Goal: Task Accomplishment & Management: Manage account settings

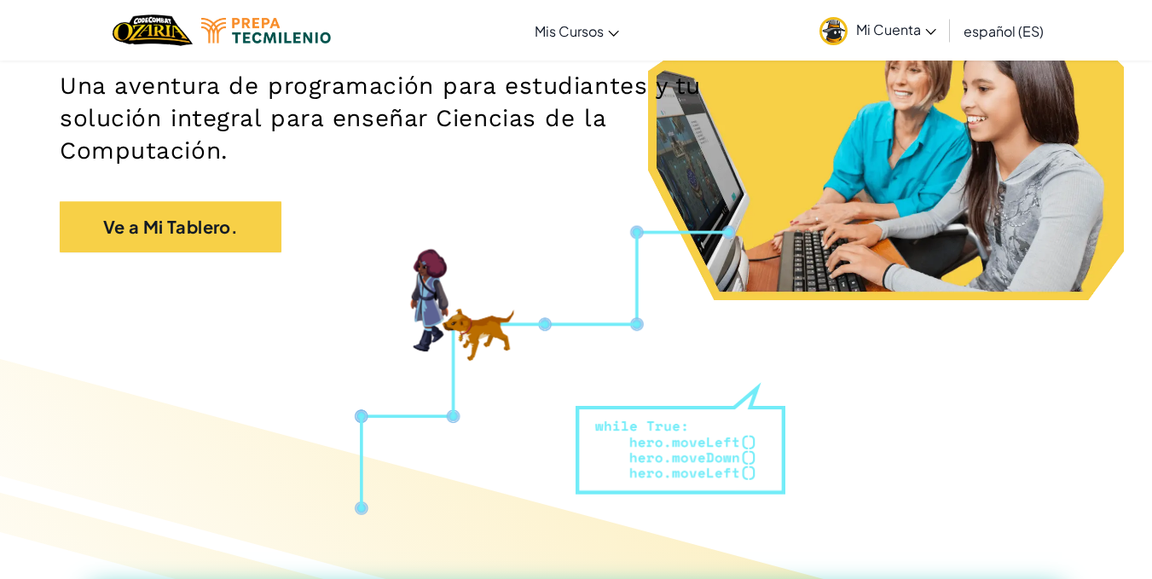
scroll to position [267, 0]
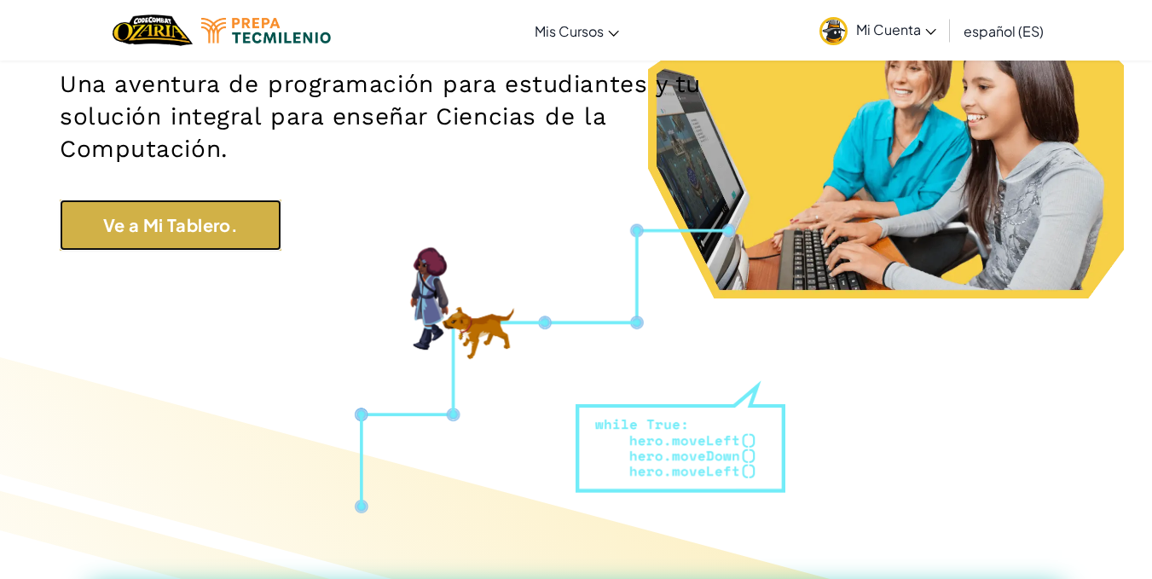
click at [256, 236] on link "Ve a Mi Tablero." at bounding box center [171, 224] width 222 height 51
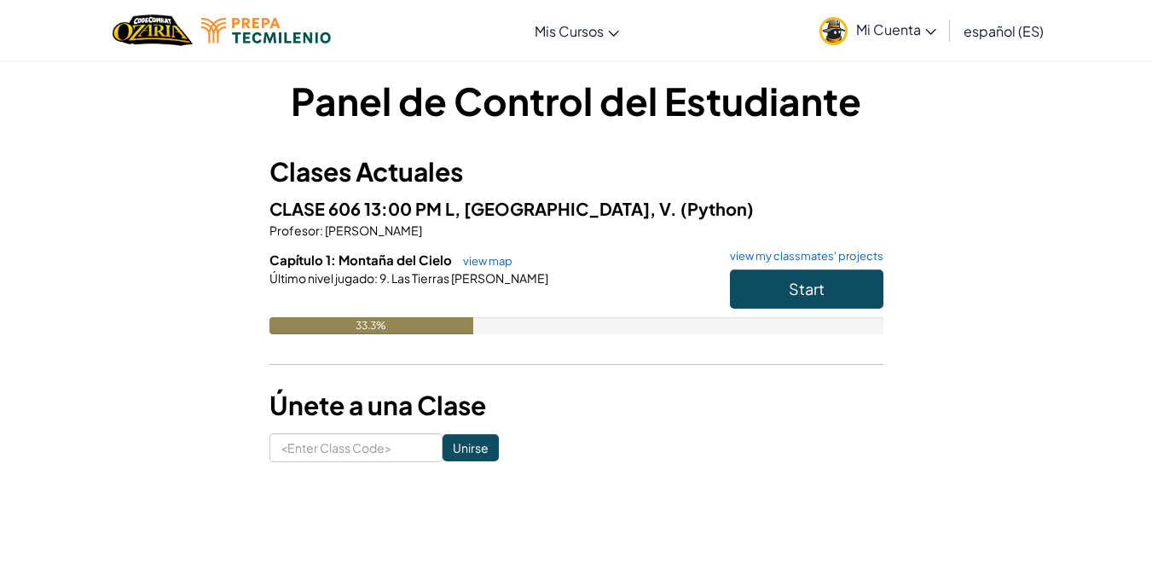
scroll to position [12, 0]
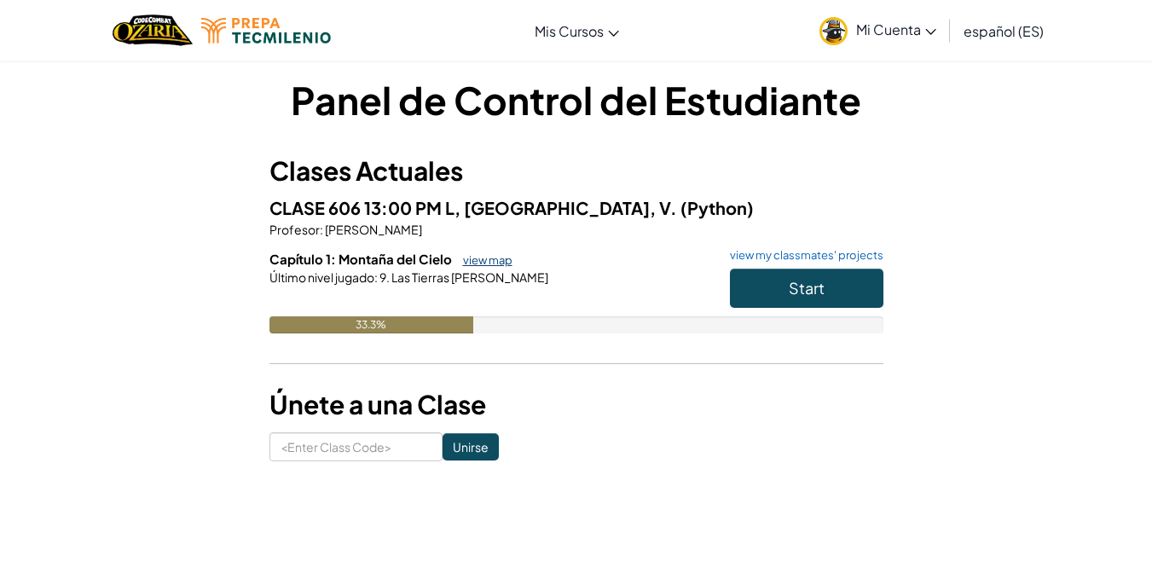
click at [465, 262] on link "view map" at bounding box center [483, 260] width 58 height 14
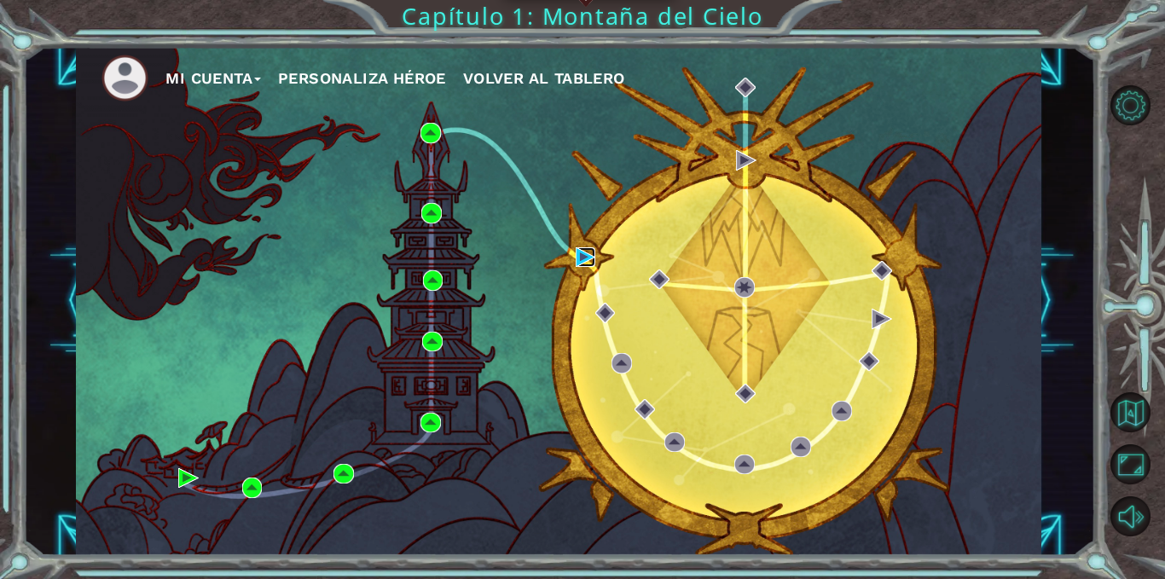
click at [583, 257] on img at bounding box center [585, 257] width 20 height 20
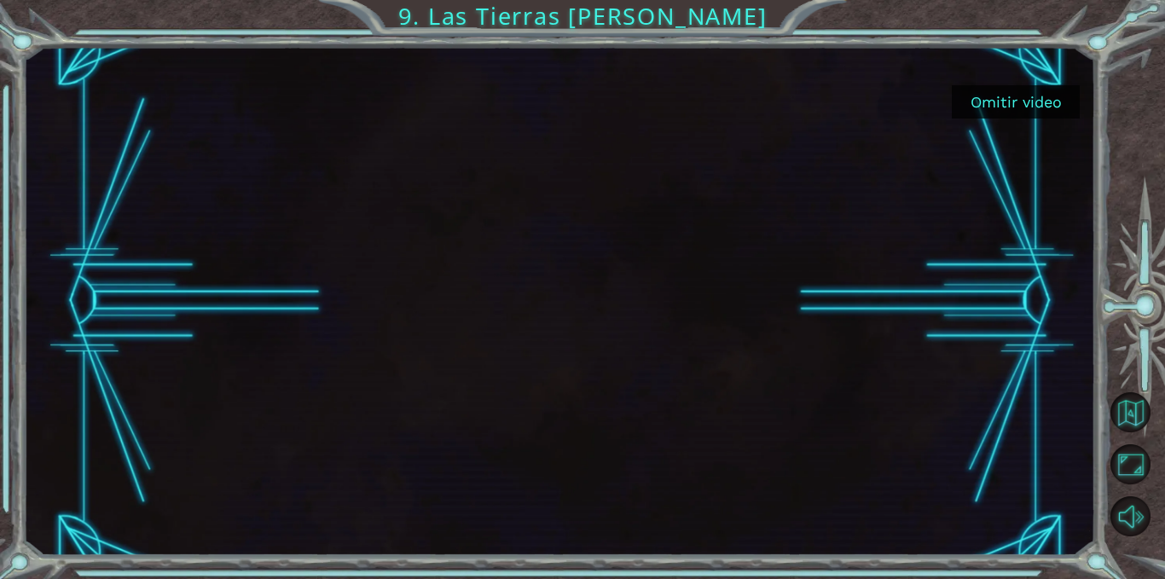
click at [1039, 85] on button "Omitir video" at bounding box center [1015, 101] width 128 height 33
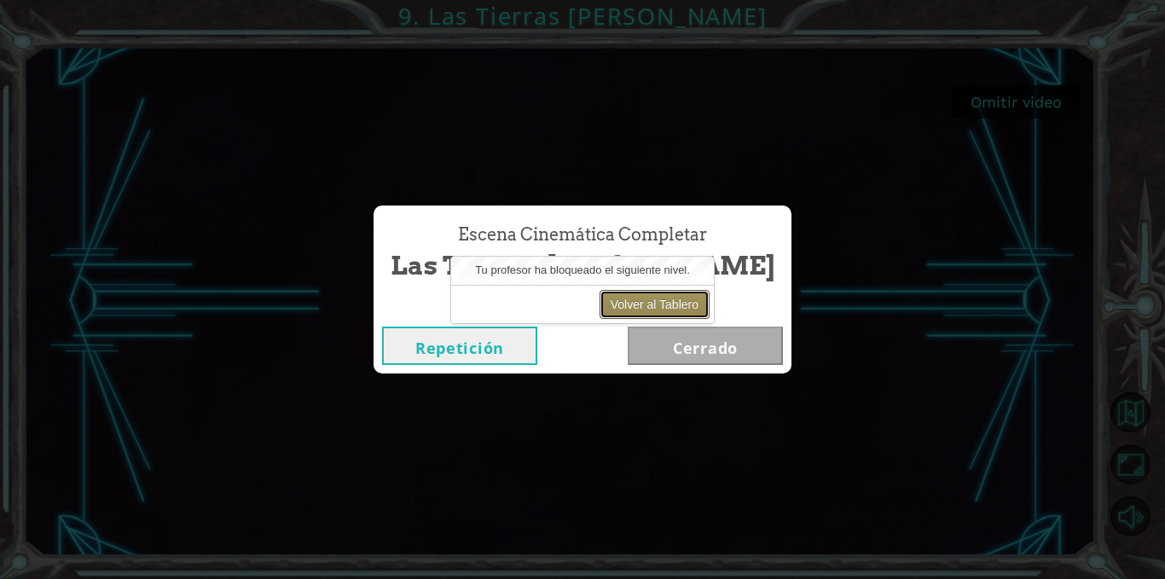
click at [669, 312] on button "Volver al Tablero" at bounding box center [654, 304] width 110 height 29
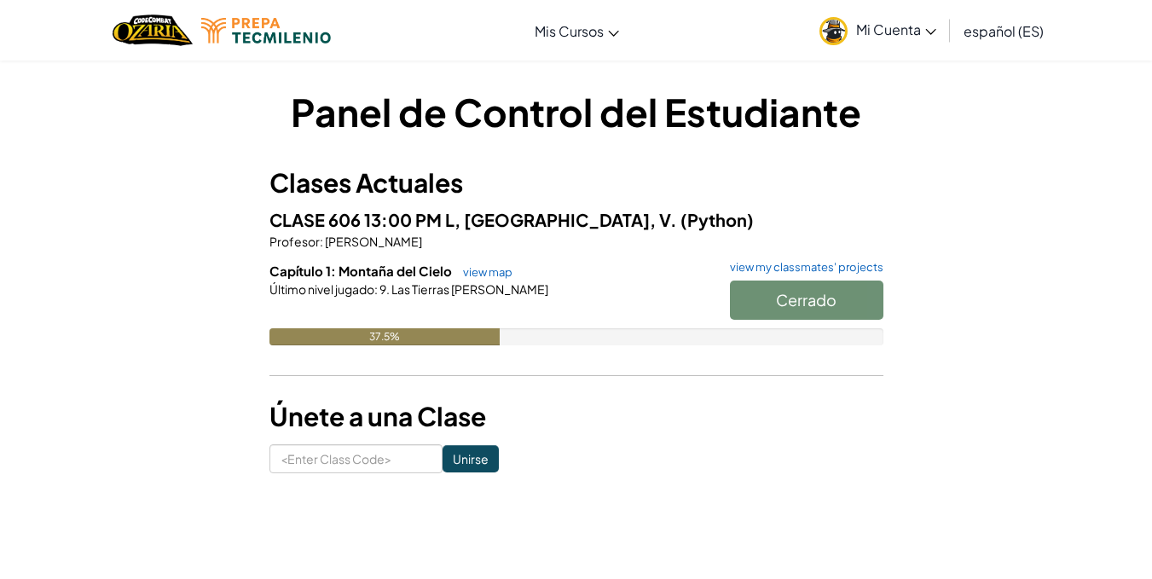
click at [849, 39] on link "Mi Cuenta" at bounding box center [878, 30] width 134 height 54
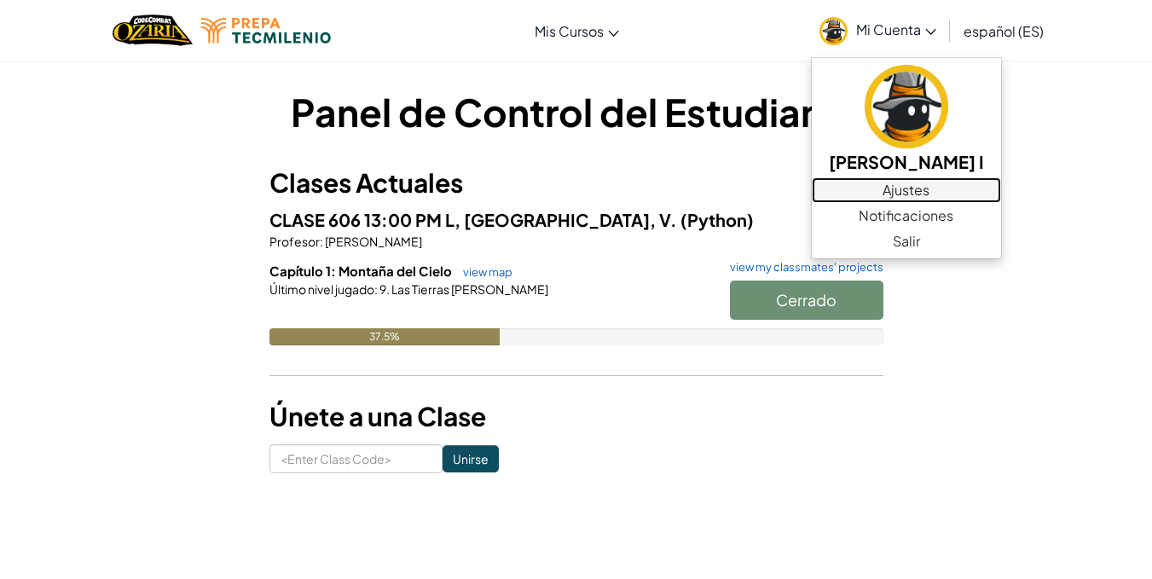
click at [944, 195] on link "Ajustes" at bounding box center [906, 190] width 189 height 26
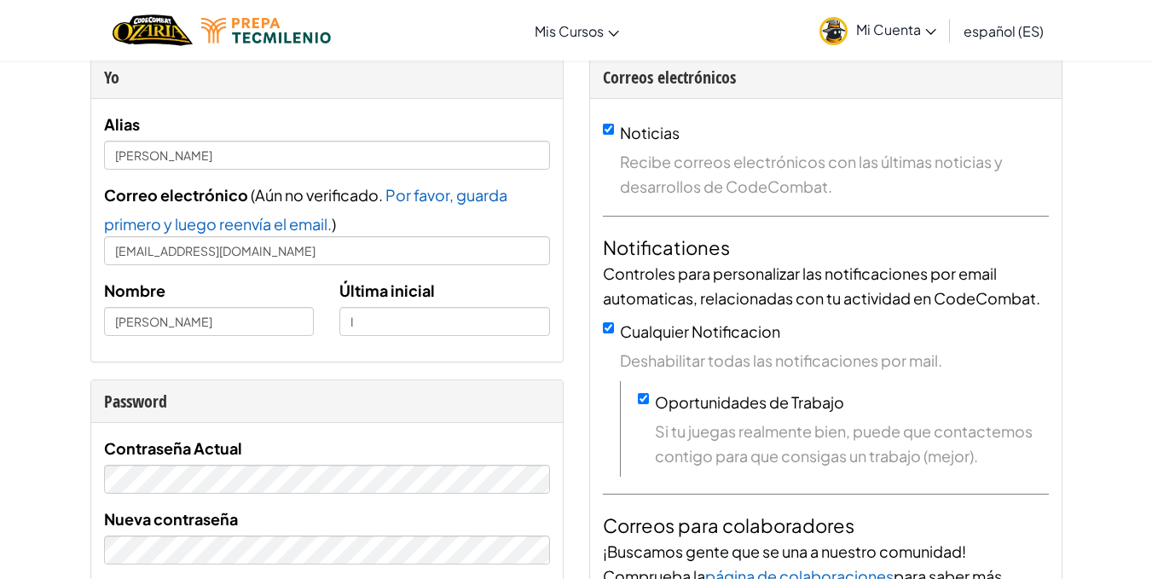
scroll to position [82, 0]
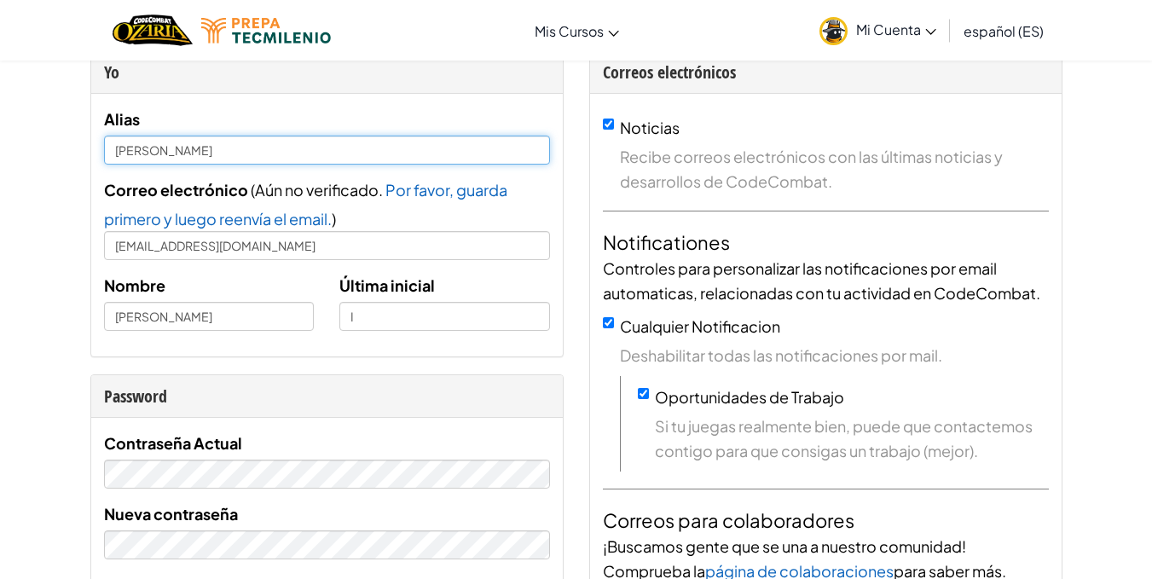
click at [327, 157] on input "[PERSON_NAME]" at bounding box center [327, 150] width 446 height 29
type input "M"
type input "C"
type input "m"
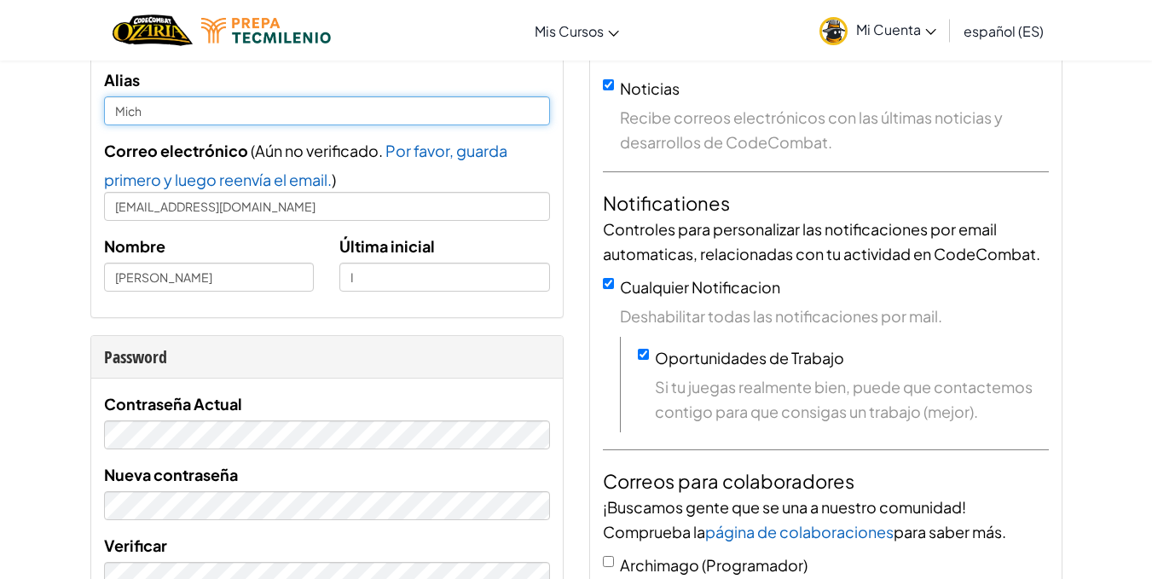
scroll to position [0, 0]
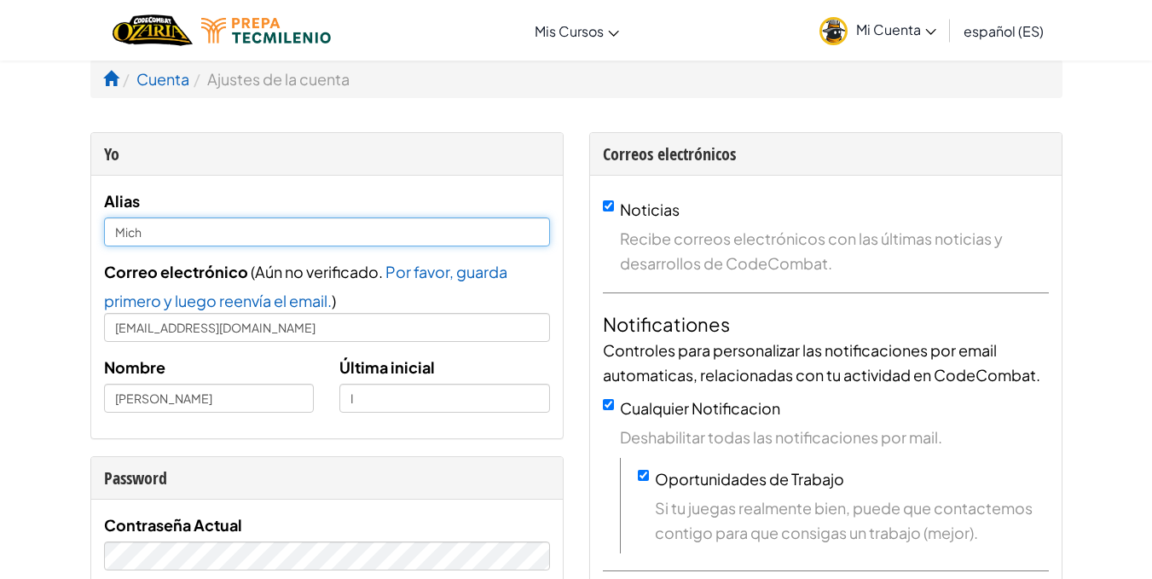
click at [509, 221] on input "Mich" at bounding box center [327, 231] width 446 height 29
type input "Mich"
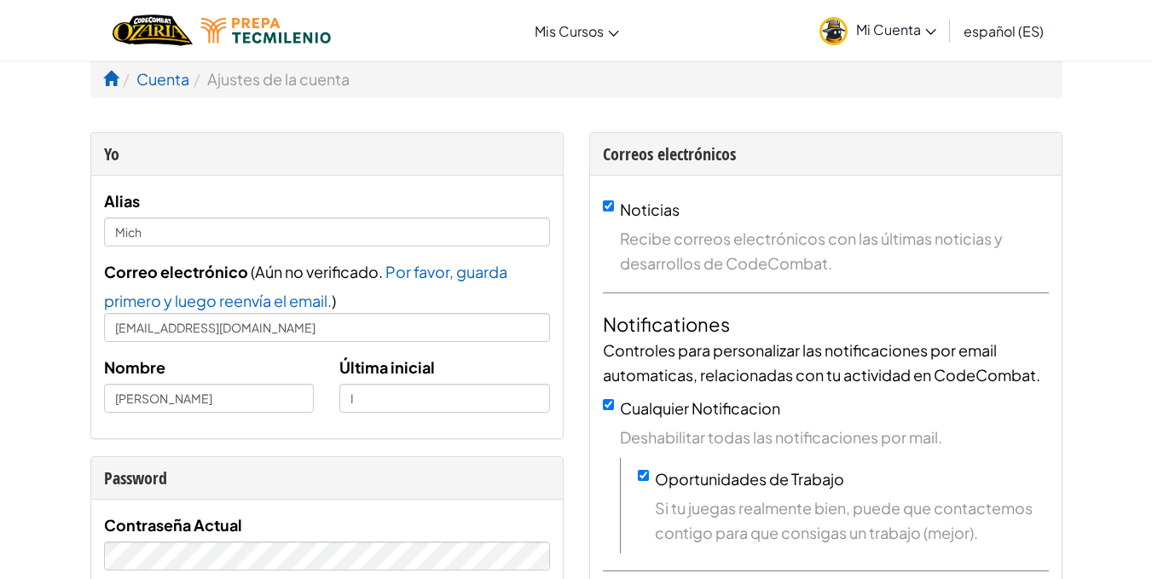
click at [431, 354] on div "Alias Mich Correo electrónico ( Aún no verificado. Por favor, guarda primero y …" at bounding box center [327, 306] width 446 height 237
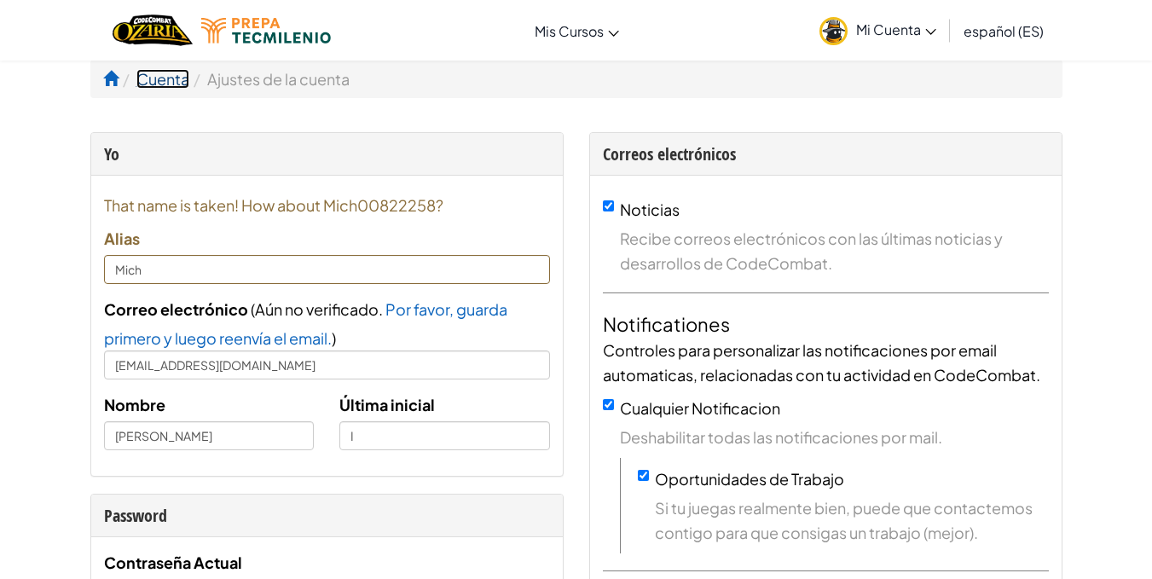
click at [159, 81] on link "Cuenta" at bounding box center [162, 79] width 53 height 20
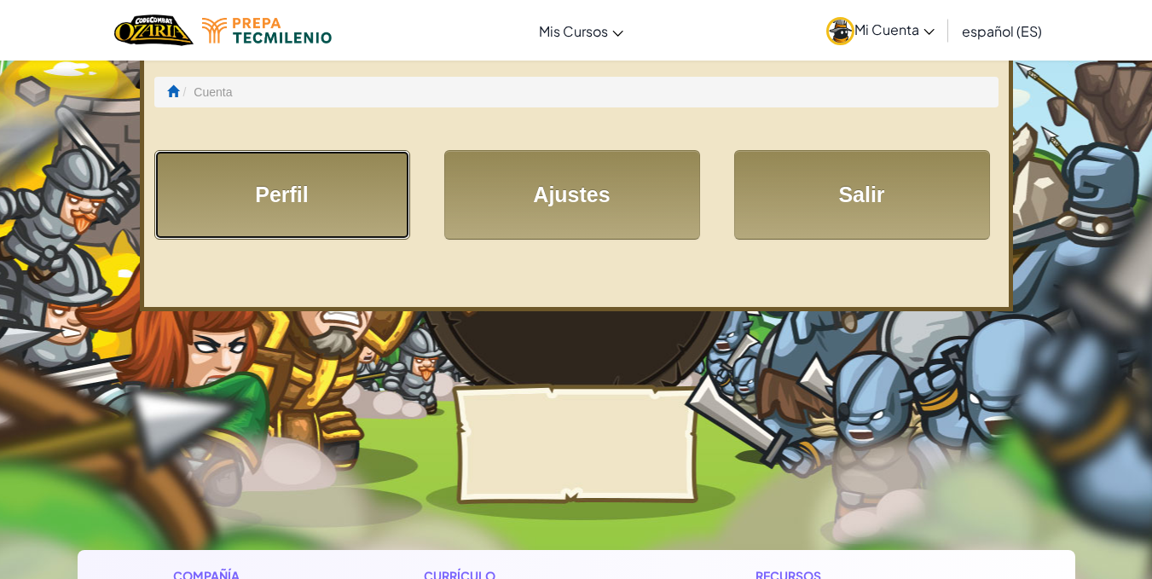
click at [257, 199] on link "Perfil" at bounding box center [282, 195] width 256 height 90
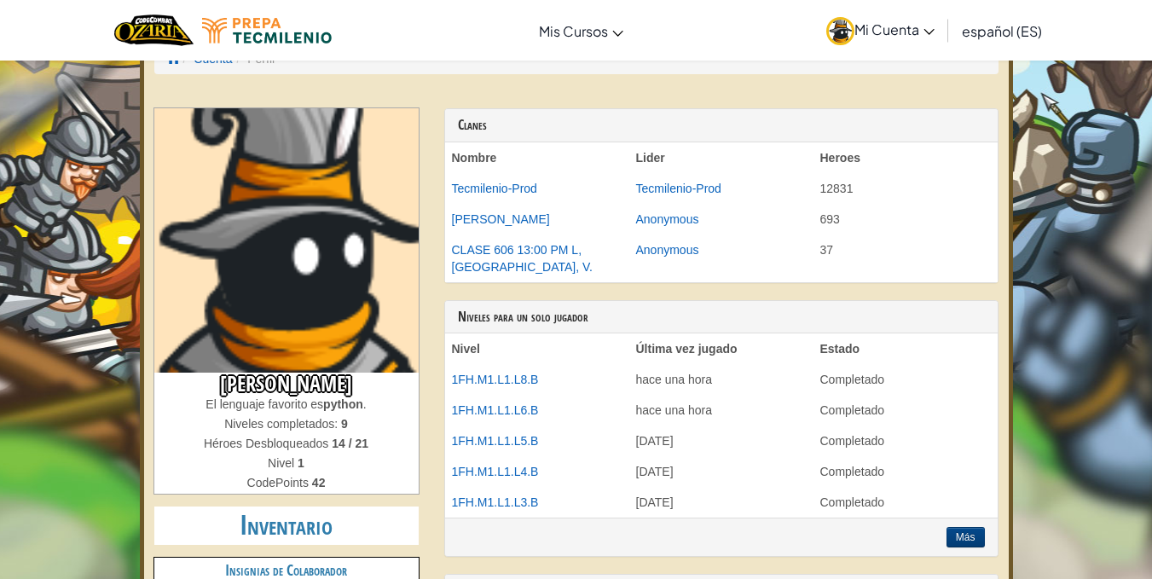
scroll to position [34, 0]
click at [364, 297] on img at bounding box center [286, 239] width 264 height 264
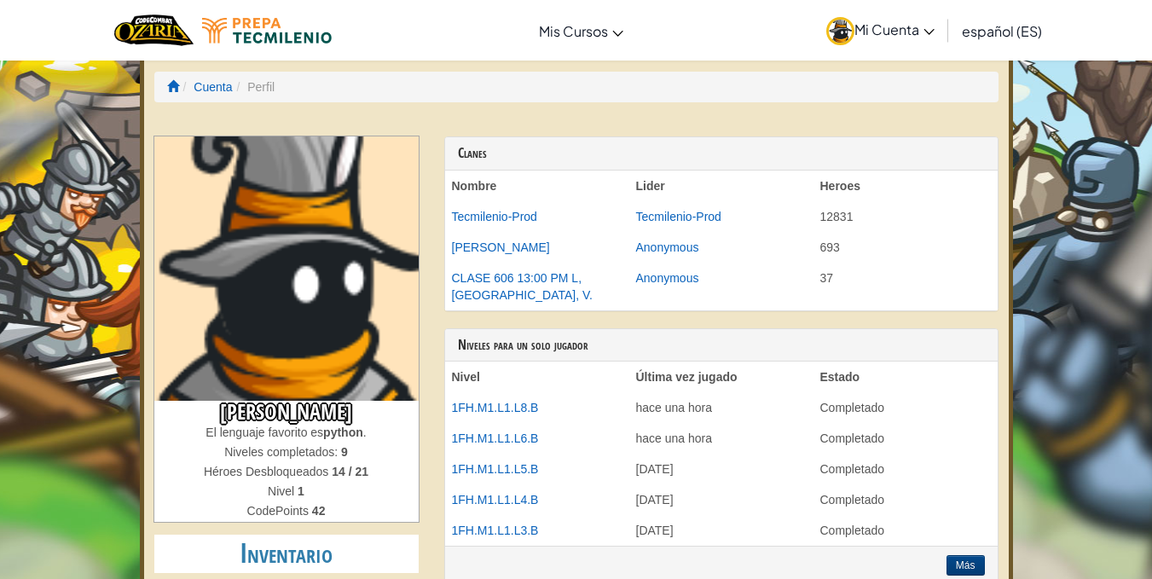
scroll to position [0, 0]
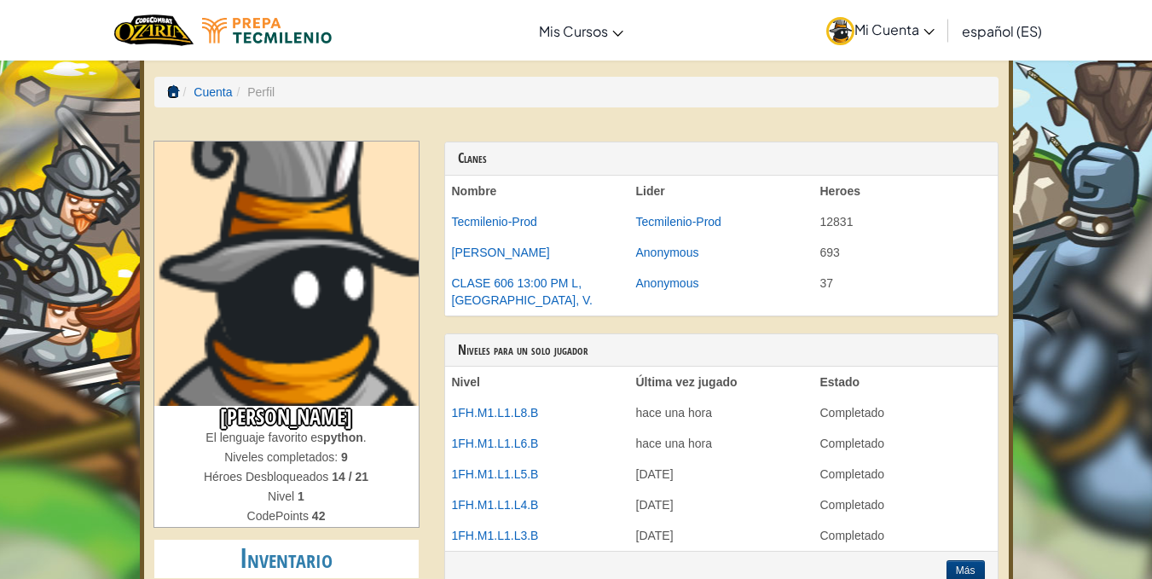
click at [176, 95] on span at bounding box center [173, 91] width 12 height 12
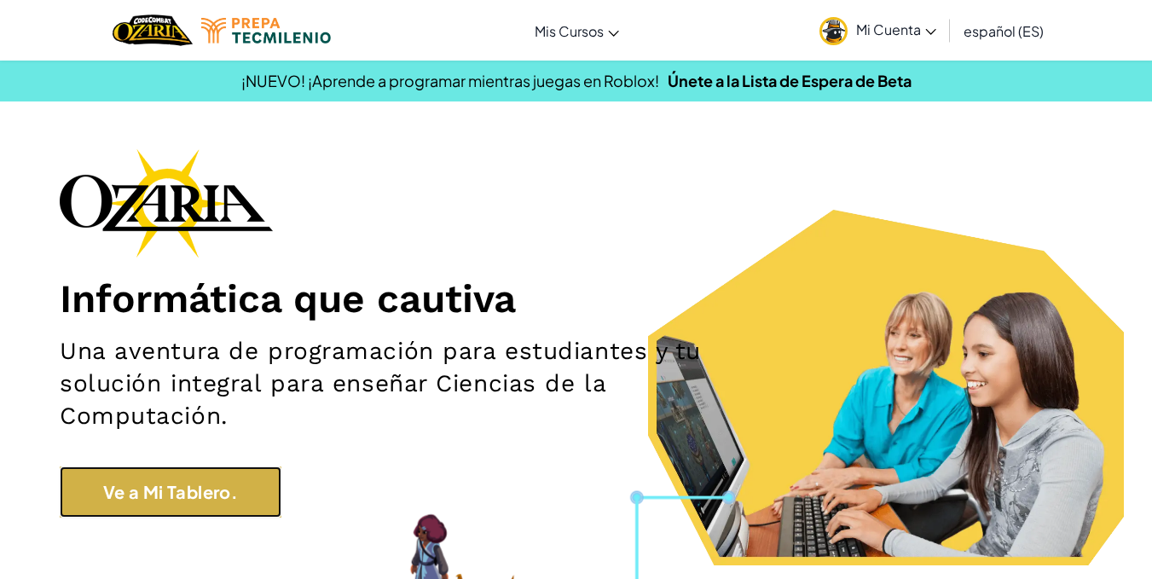
click at [172, 495] on link "Ve a Mi Tablero." at bounding box center [171, 491] width 222 height 51
